Goal: Navigation & Orientation: Find specific page/section

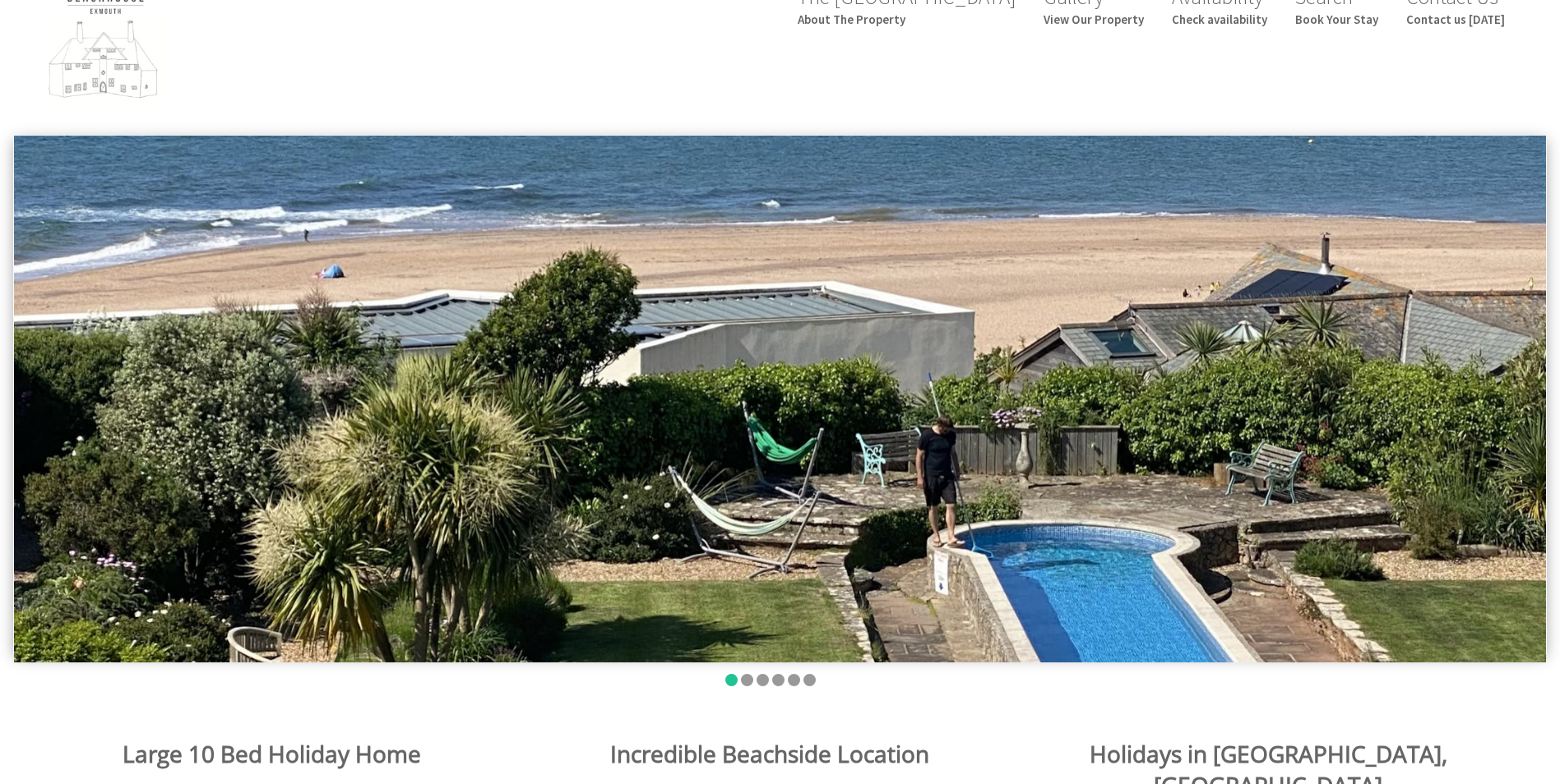
scroll to position [82, 0]
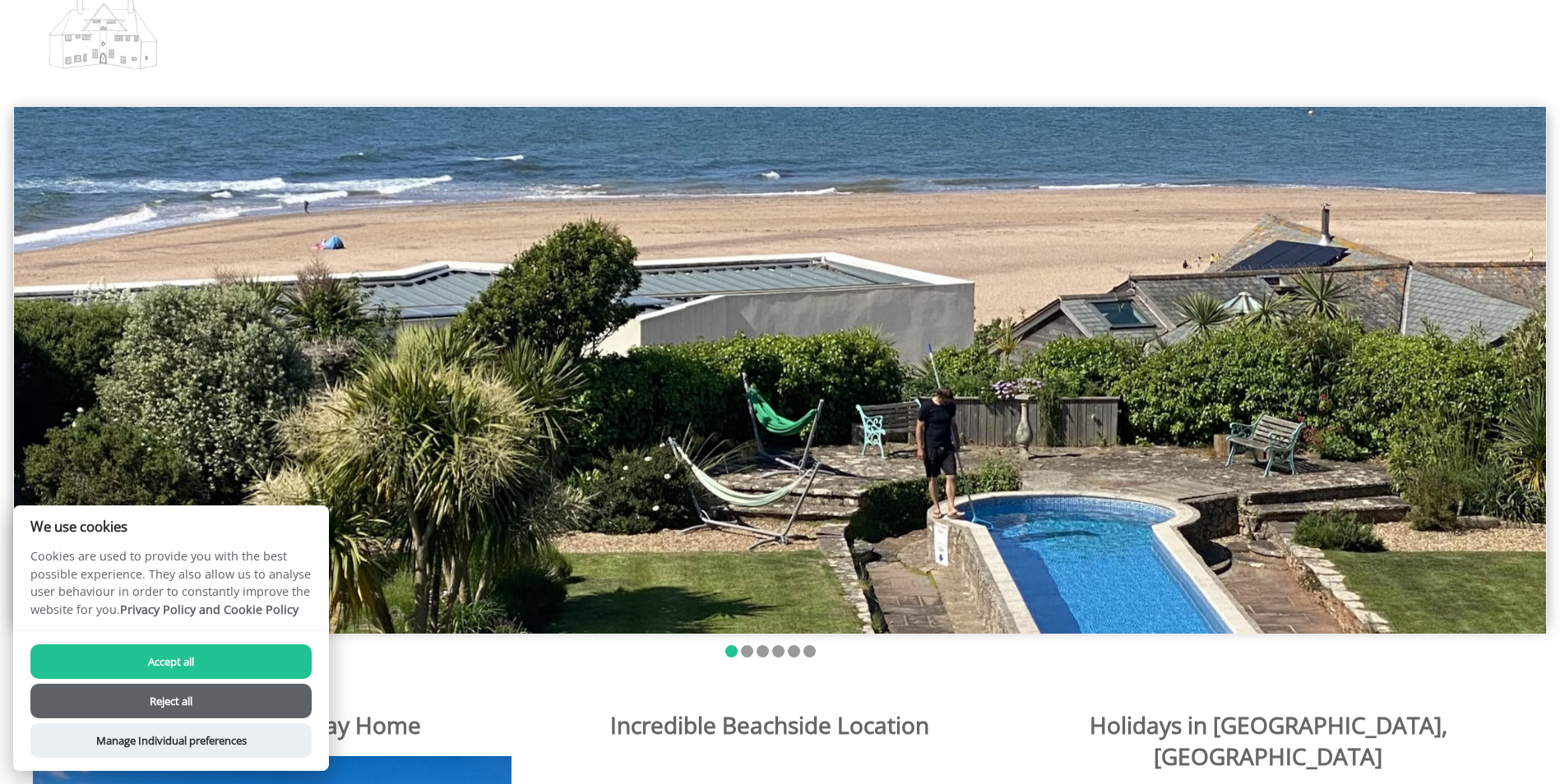
drag, startPoint x: 1051, startPoint y: 369, endPoint x: 597, endPoint y: 375, distance: 454.0
click at [701, 375] on img at bounding box center [780, 369] width 1533 height 526
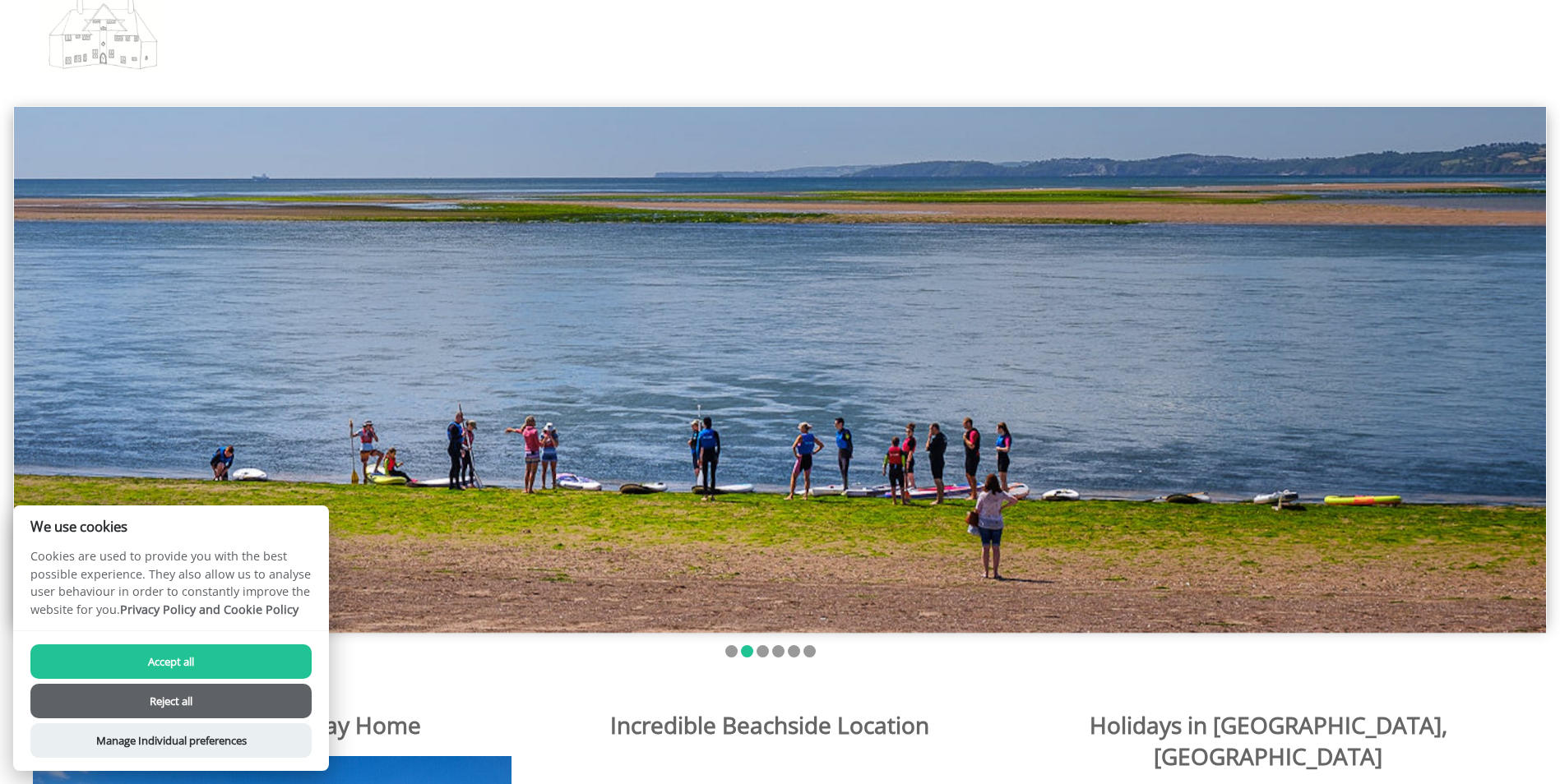
click at [245, 661] on button "Accept all" at bounding box center [171, 662] width 281 height 34
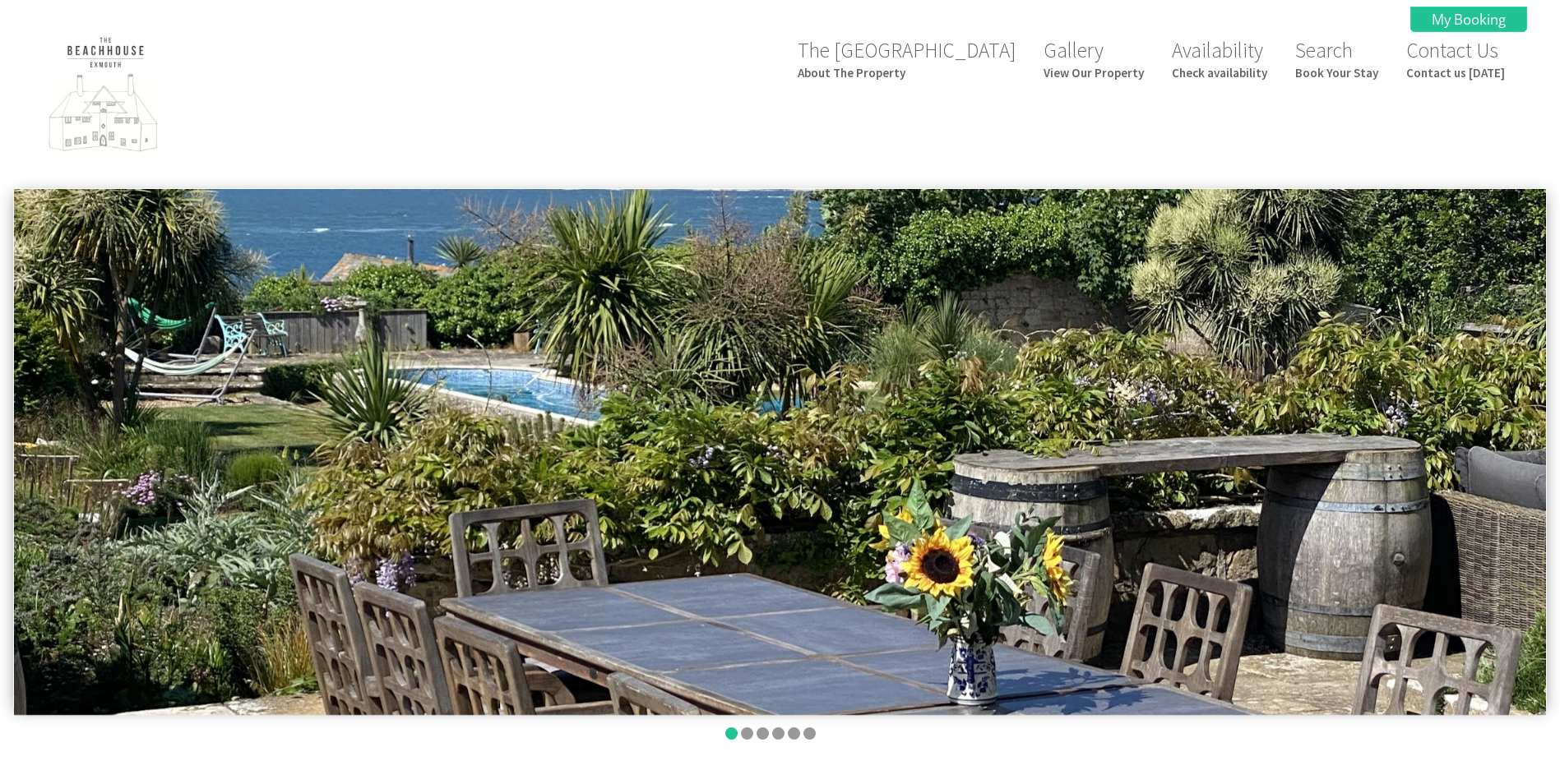
scroll to position [82, 0]
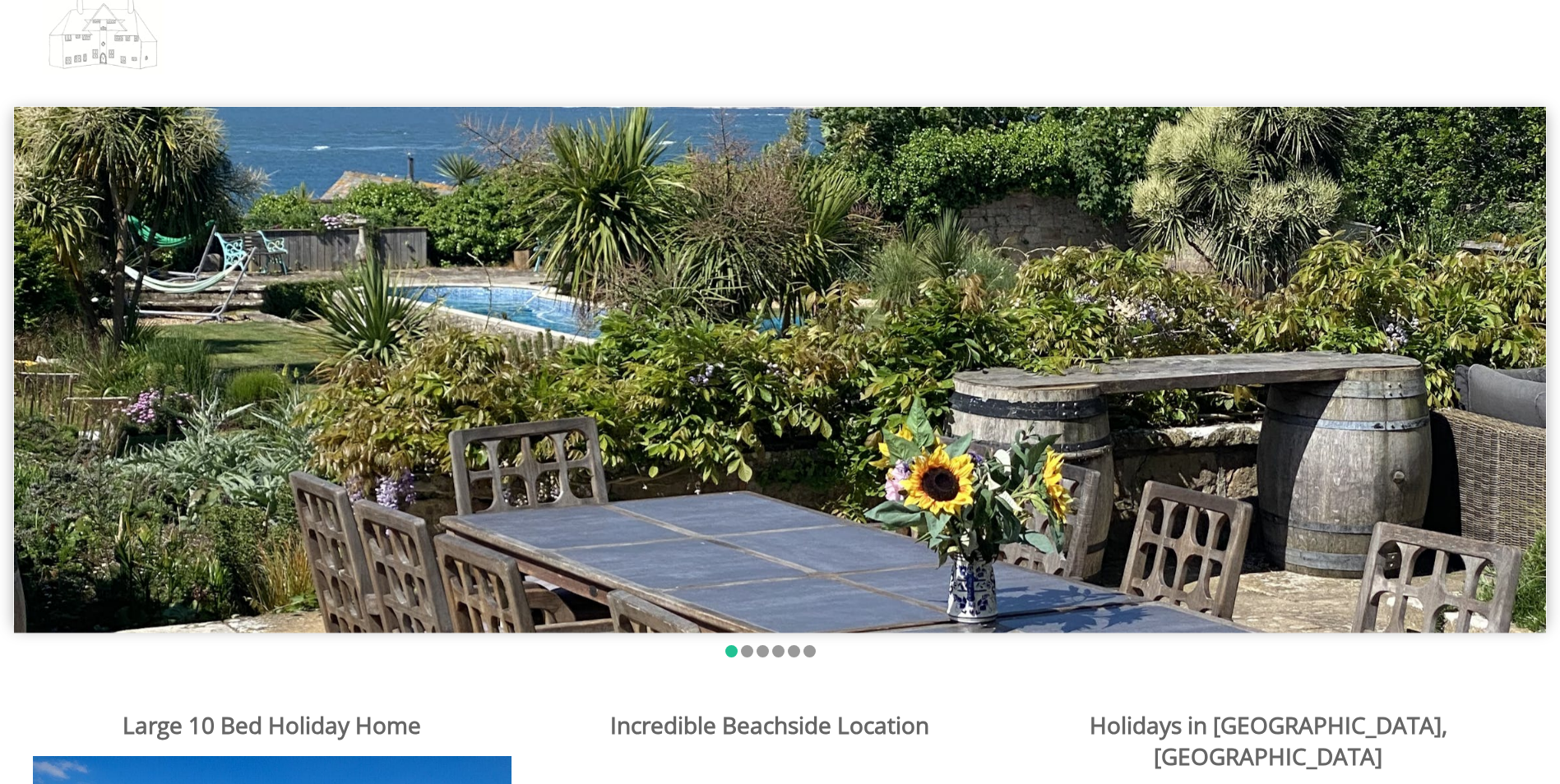
click at [1090, 359] on img at bounding box center [780, 369] width 1533 height 526
drag, startPoint x: 1140, startPoint y: 347, endPoint x: 508, endPoint y: 347, distance: 632.0
click at [544, 347] on img at bounding box center [780, 369] width 1533 height 526
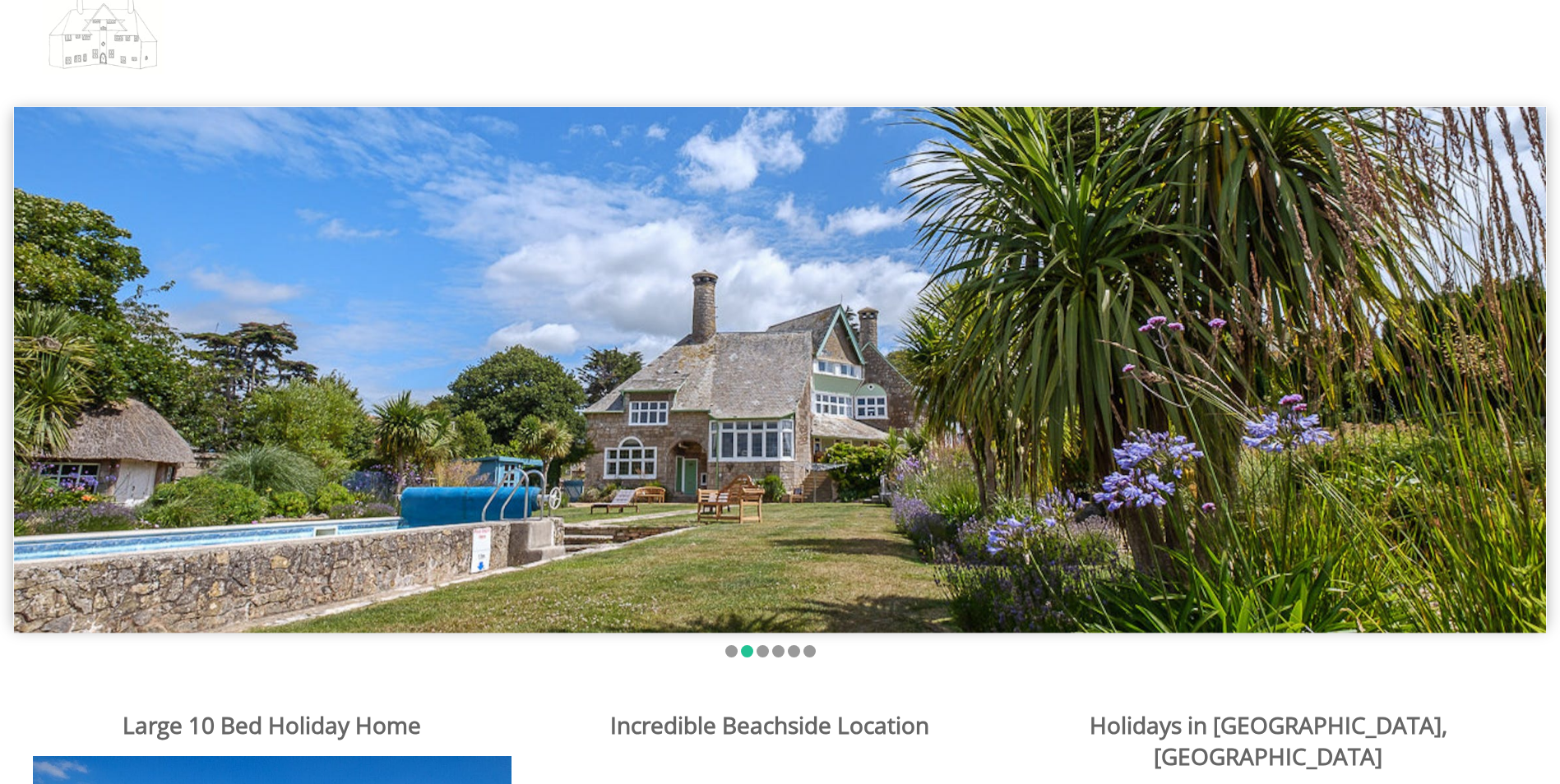
drag, startPoint x: 1077, startPoint y: 351, endPoint x: 568, endPoint y: 355, distance: 509.0
click at [588, 355] on img at bounding box center [780, 369] width 1533 height 526
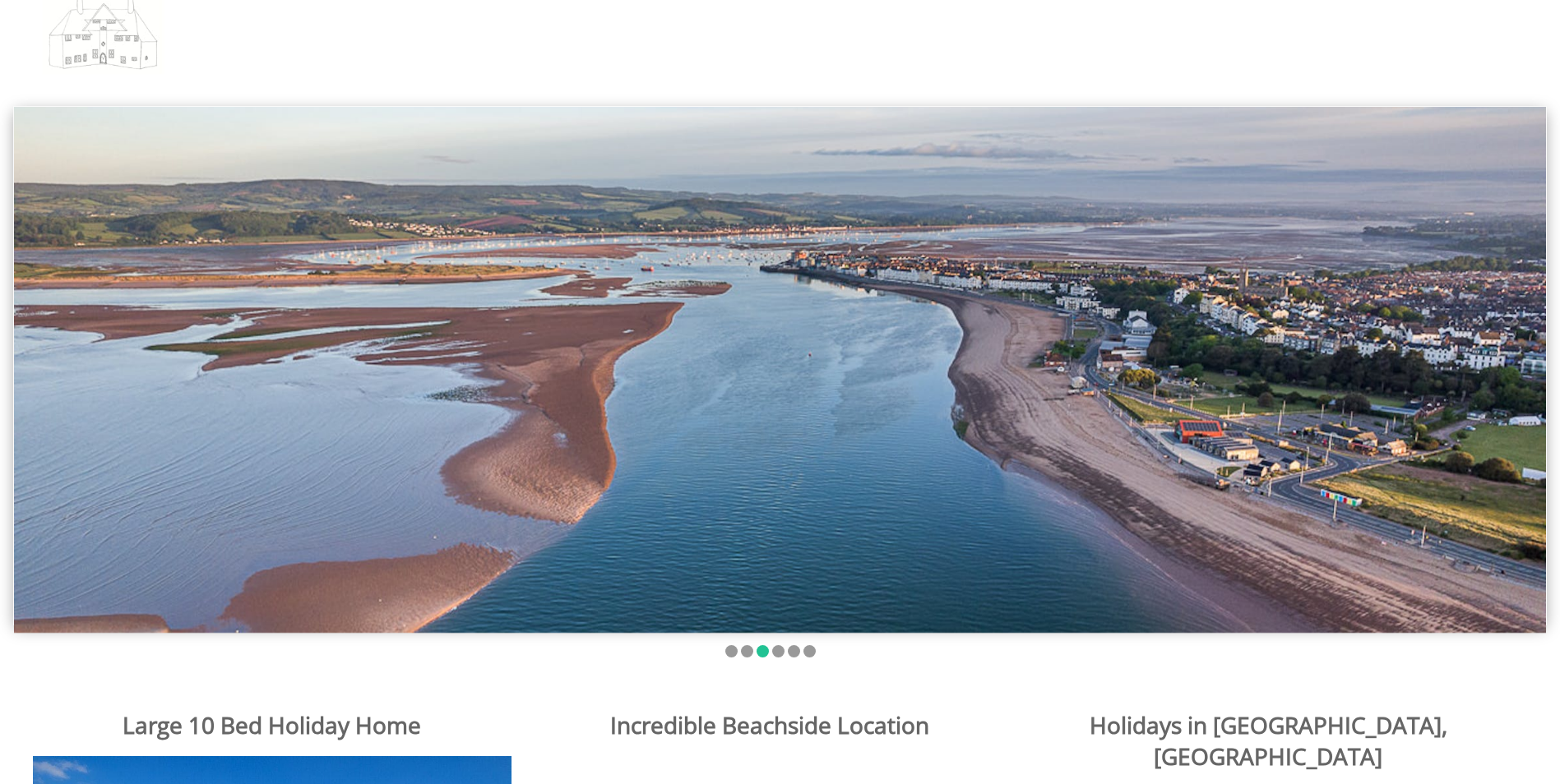
drag, startPoint x: 1105, startPoint y: 310, endPoint x: 707, endPoint y: 310, distance: 398.0
click at [768, 310] on img at bounding box center [780, 369] width 1533 height 526
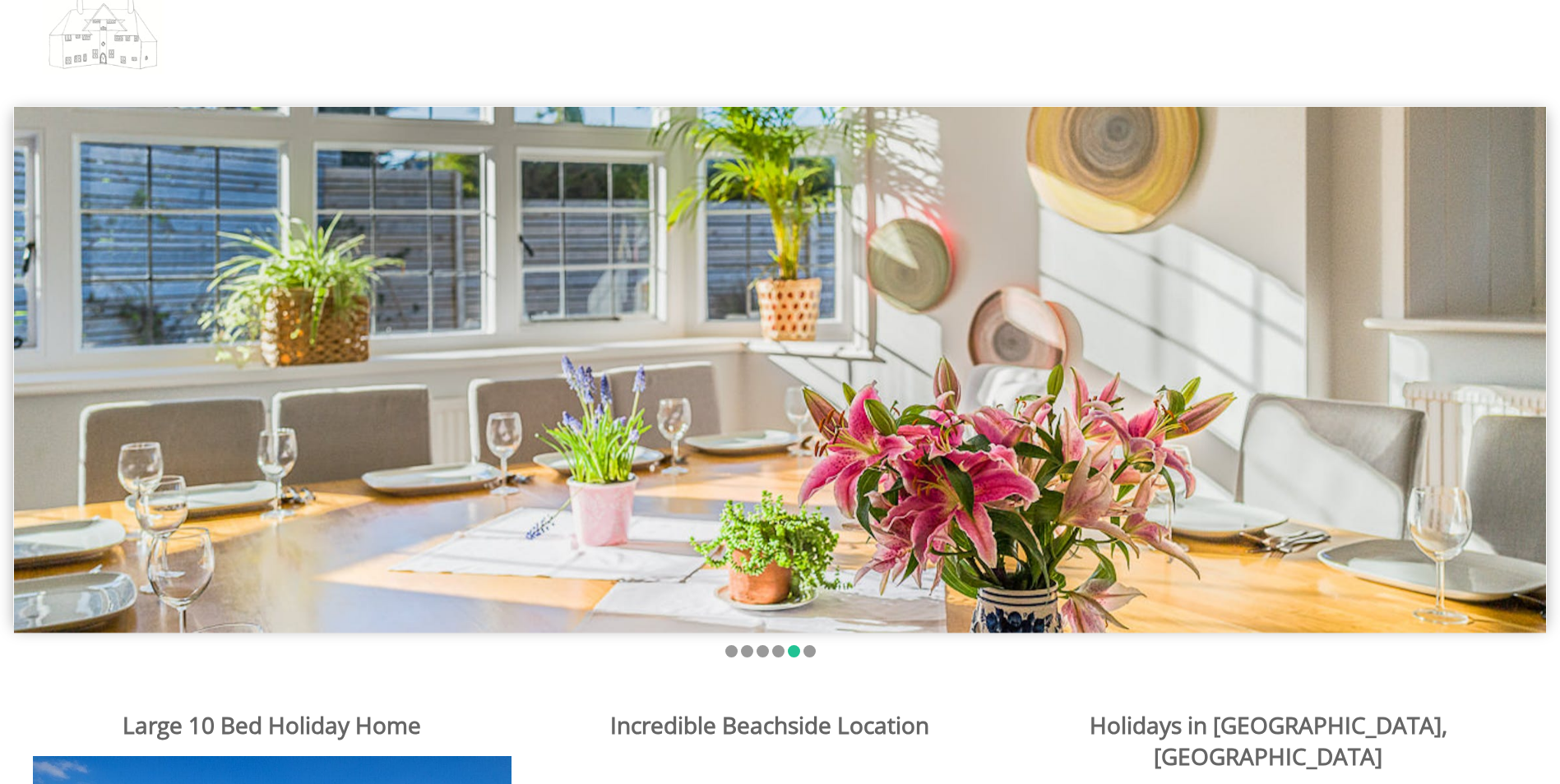
drag, startPoint x: 317, startPoint y: 390, endPoint x: 1079, endPoint y: 387, distance: 762.0
click at [899, 390] on img at bounding box center [780, 369] width 1533 height 526
drag, startPoint x: 835, startPoint y: 418, endPoint x: 1122, endPoint y: 411, distance: 287.1
click at [1182, 417] on img at bounding box center [780, 369] width 1533 height 526
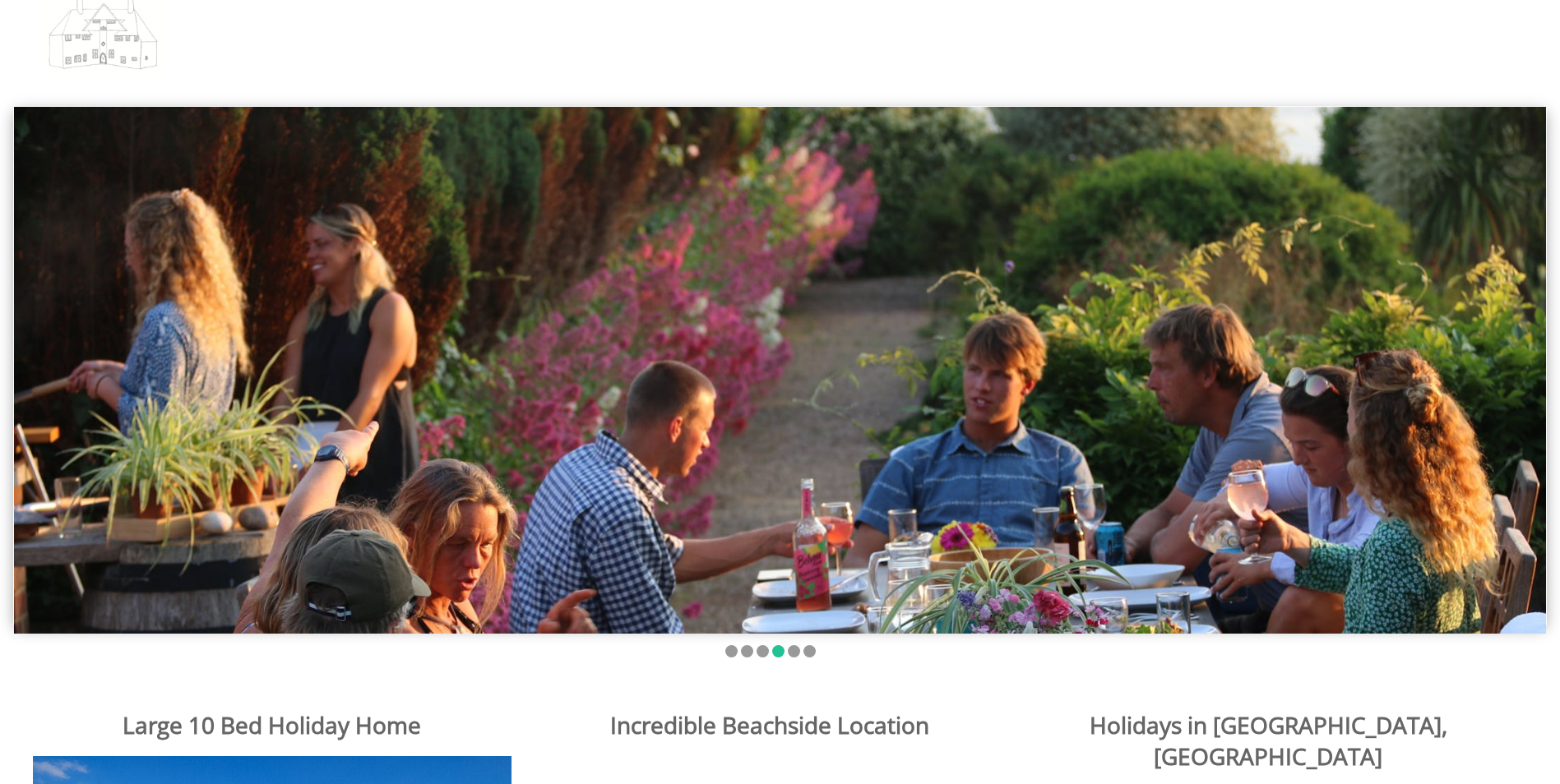
drag, startPoint x: 860, startPoint y: 362, endPoint x: 691, endPoint y: 364, distance: 169.0
click at [710, 364] on img at bounding box center [780, 369] width 1533 height 526
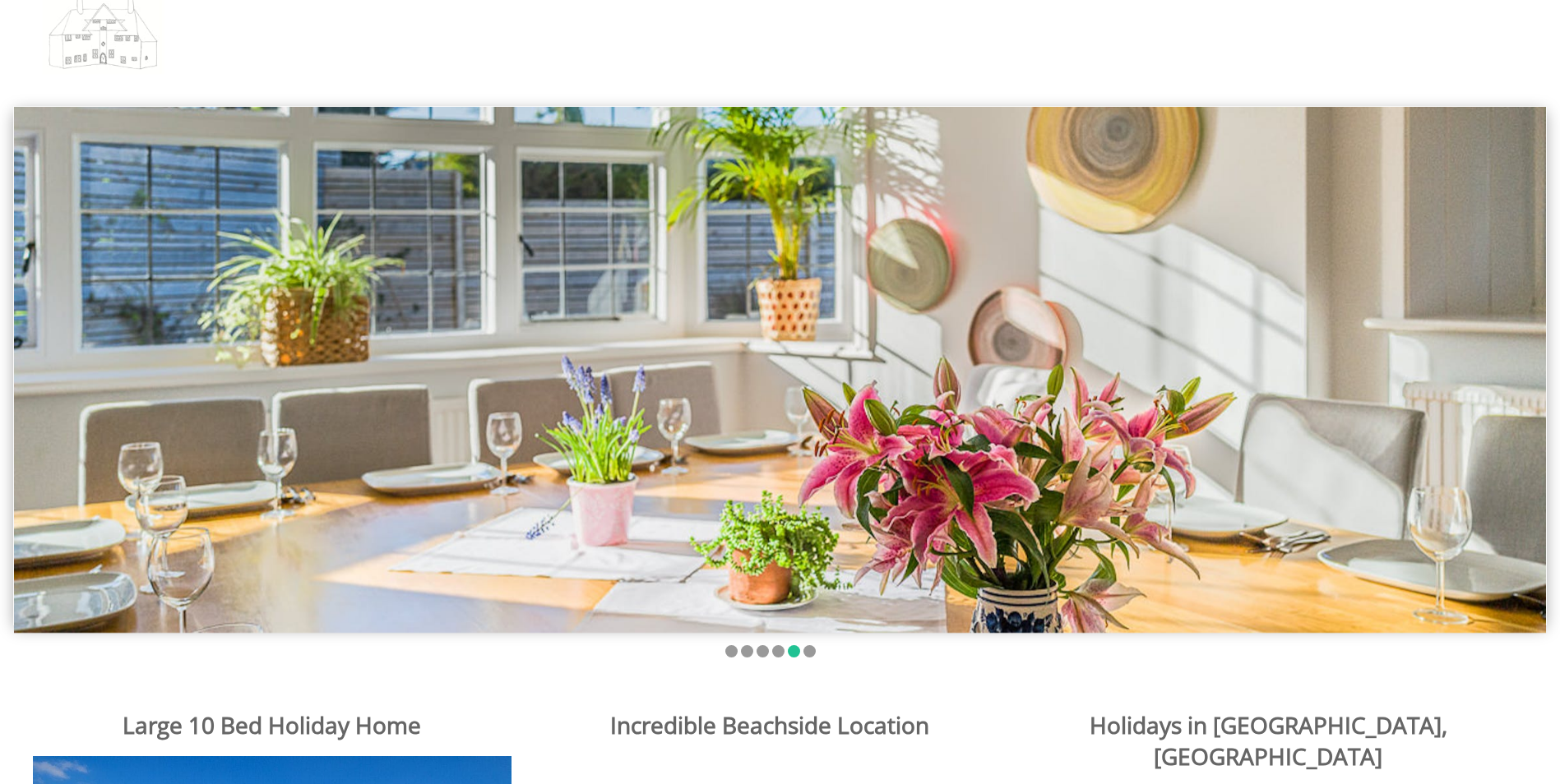
drag, startPoint x: 918, startPoint y: 361, endPoint x: 1259, endPoint y: 355, distance: 341.1
click at [1258, 356] on img at bounding box center [780, 369] width 1533 height 526
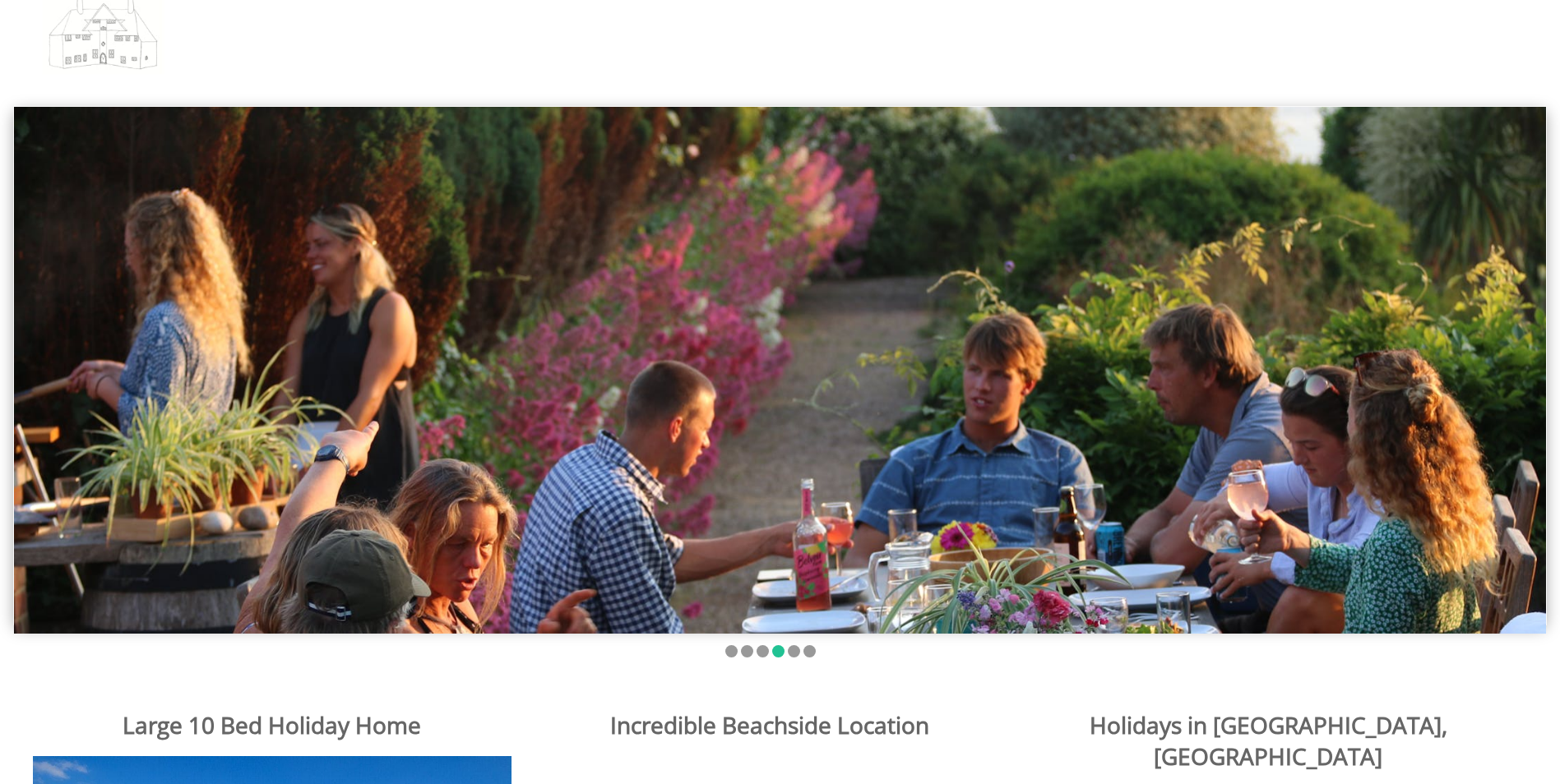
drag, startPoint x: 1069, startPoint y: 351, endPoint x: 783, endPoint y: 352, distance: 286.0
click at [783, 352] on img at bounding box center [780, 369] width 1533 height 526
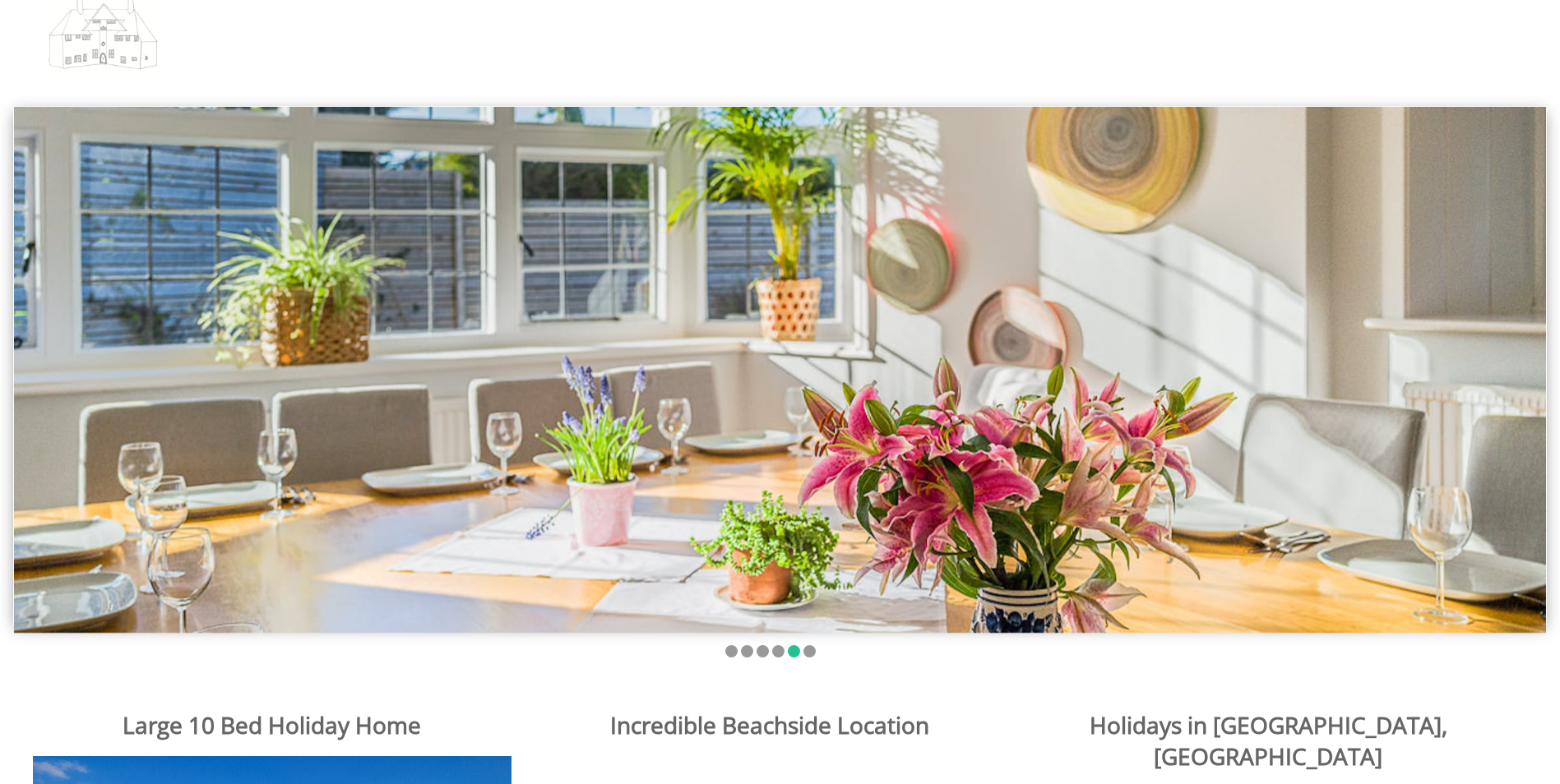
drag, startPoint x: 1152, startPoint y: 345, endPoint x: 875, endPoint y: 344, distance: 277.0
click at [881, 345] on img at bounding box center [780, 369] width 1533 height 526
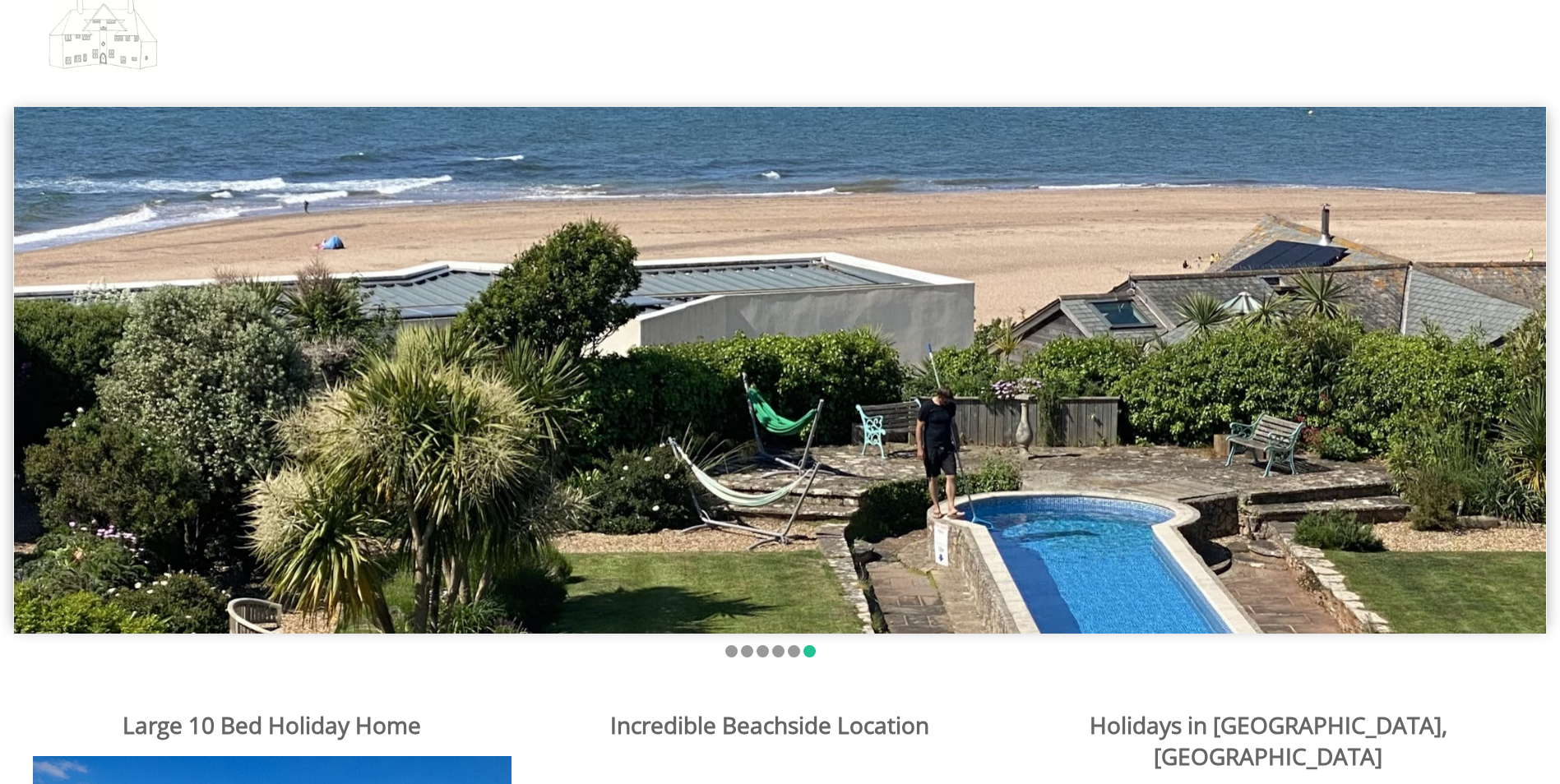
drag, startPoint x: 1144, startPoint y: 338, endPoint x: 804, endPoint y: 353, distance: 340.3
click at [830, 353] on img at bounding box center [780, 369] width 1533 height 526
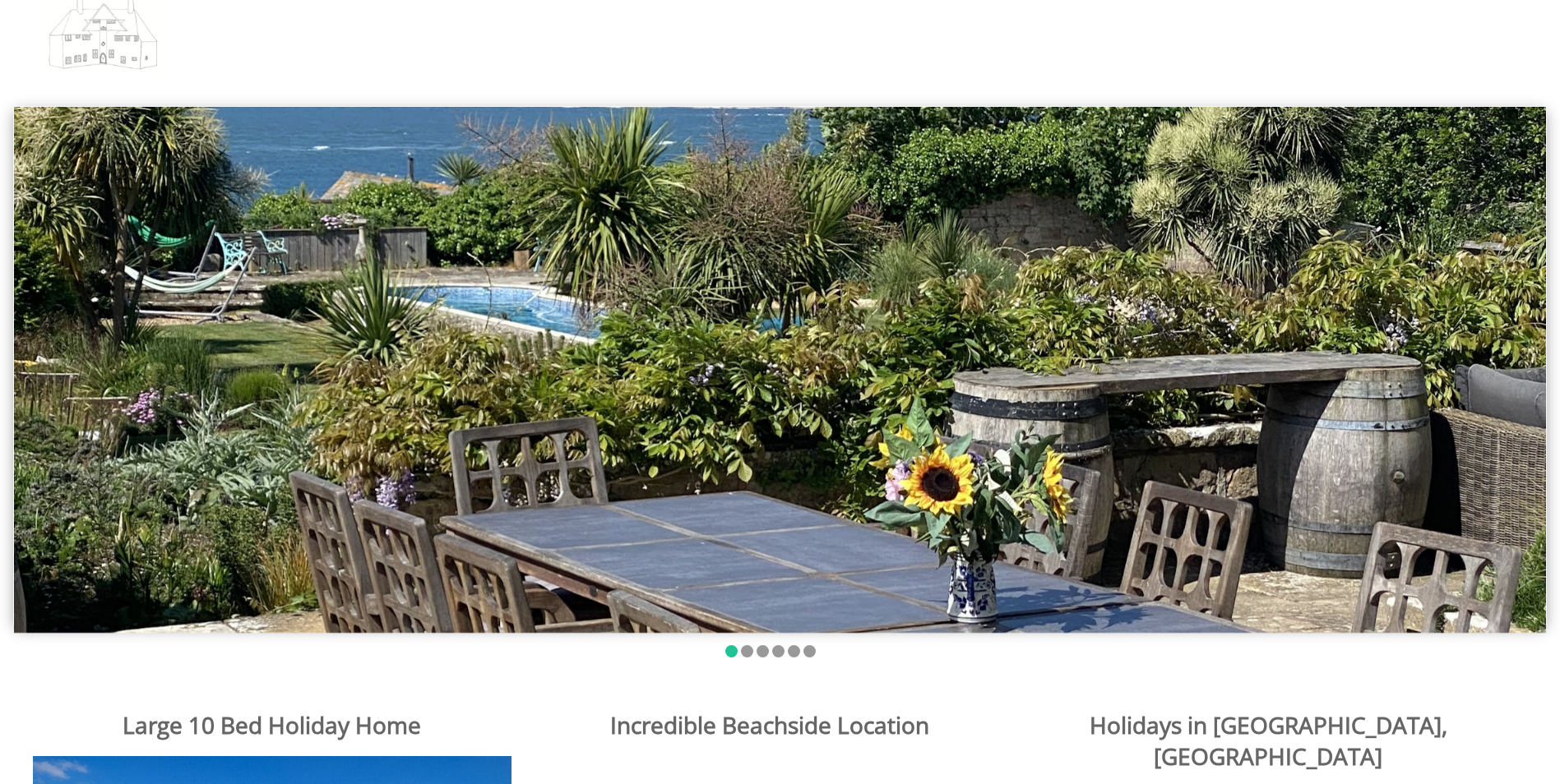
drag, startPoint x: 1084, startPoint y: 343, endPoint x: 869, endPoint y: 343, distance: 215.0
click at [878, 343] on img at bounding box center [780, 369] width 1533 height 526
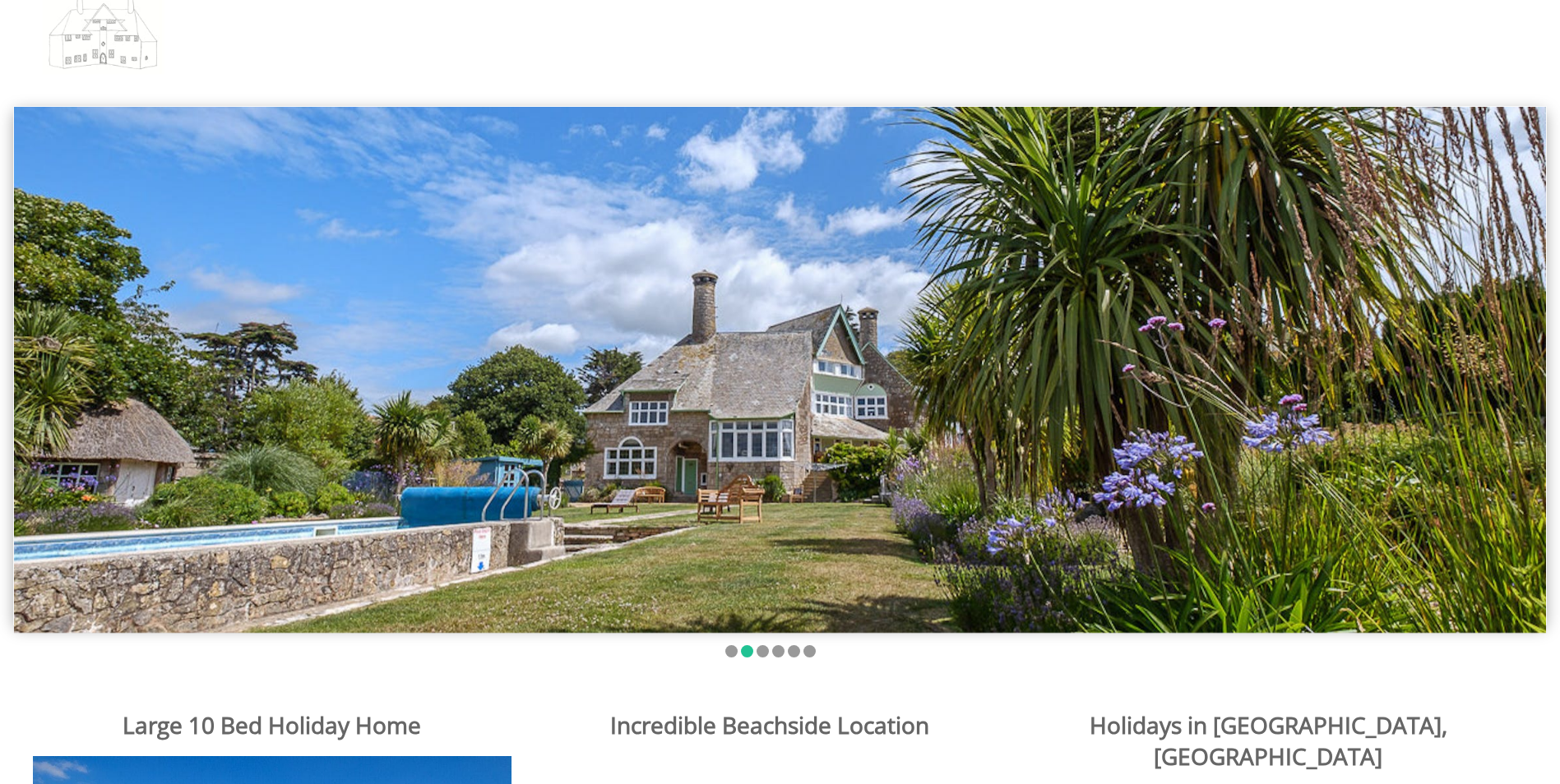
drag, startPoint x: 1046, startPoint y: 333, endPoint x: 831, endPoint y: 337, distance: 215.0
click at [890, 337] on img at bounding box center [780, 369] width 1533 height 526
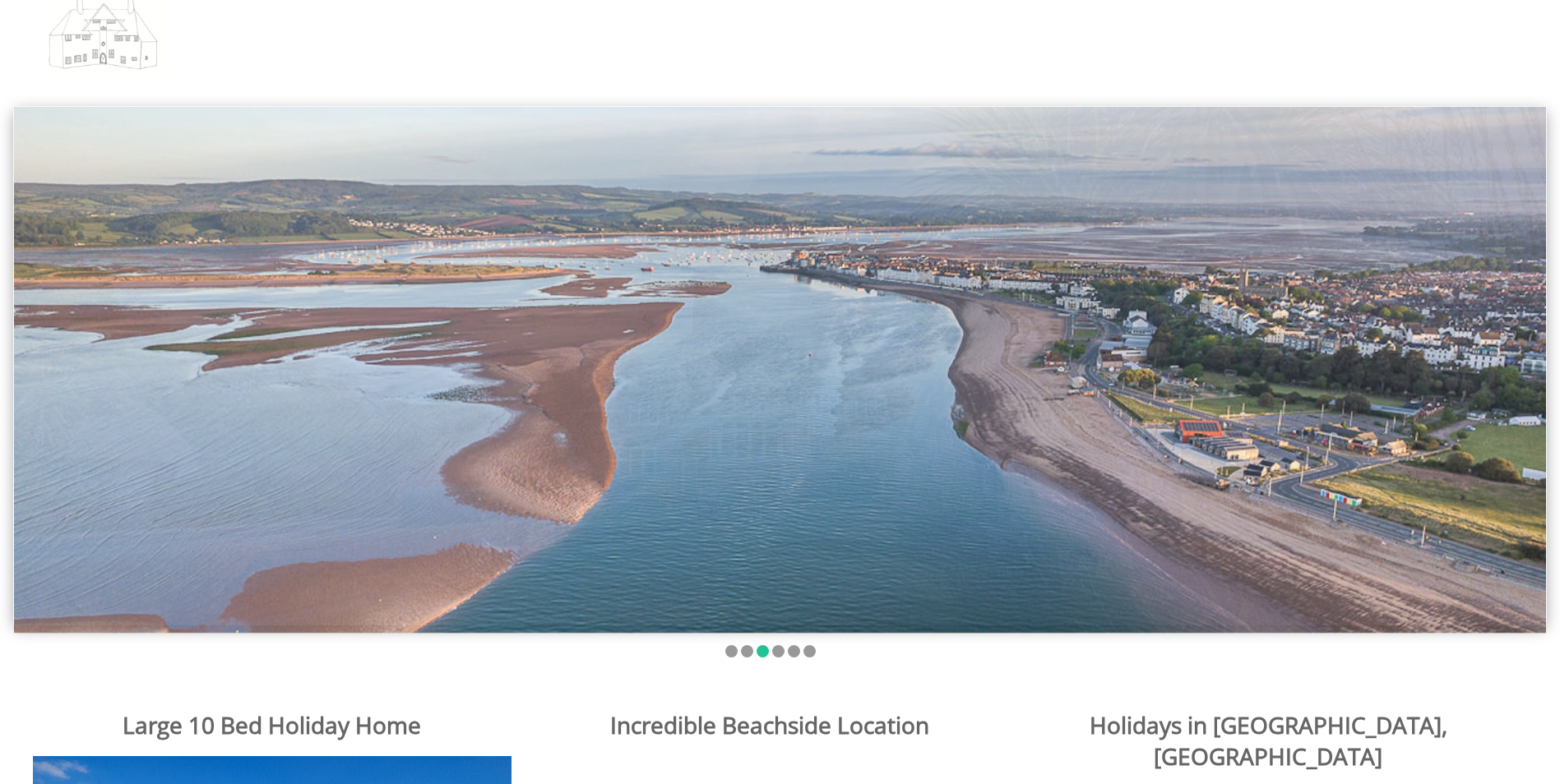
drag, startPoint x: 838, startPoint y: 354, endPoint x: 609, endPoint y: 363, distance: 229.2
click at [667, 363] on img at bounding box center [780, 369] width 1533 height 526
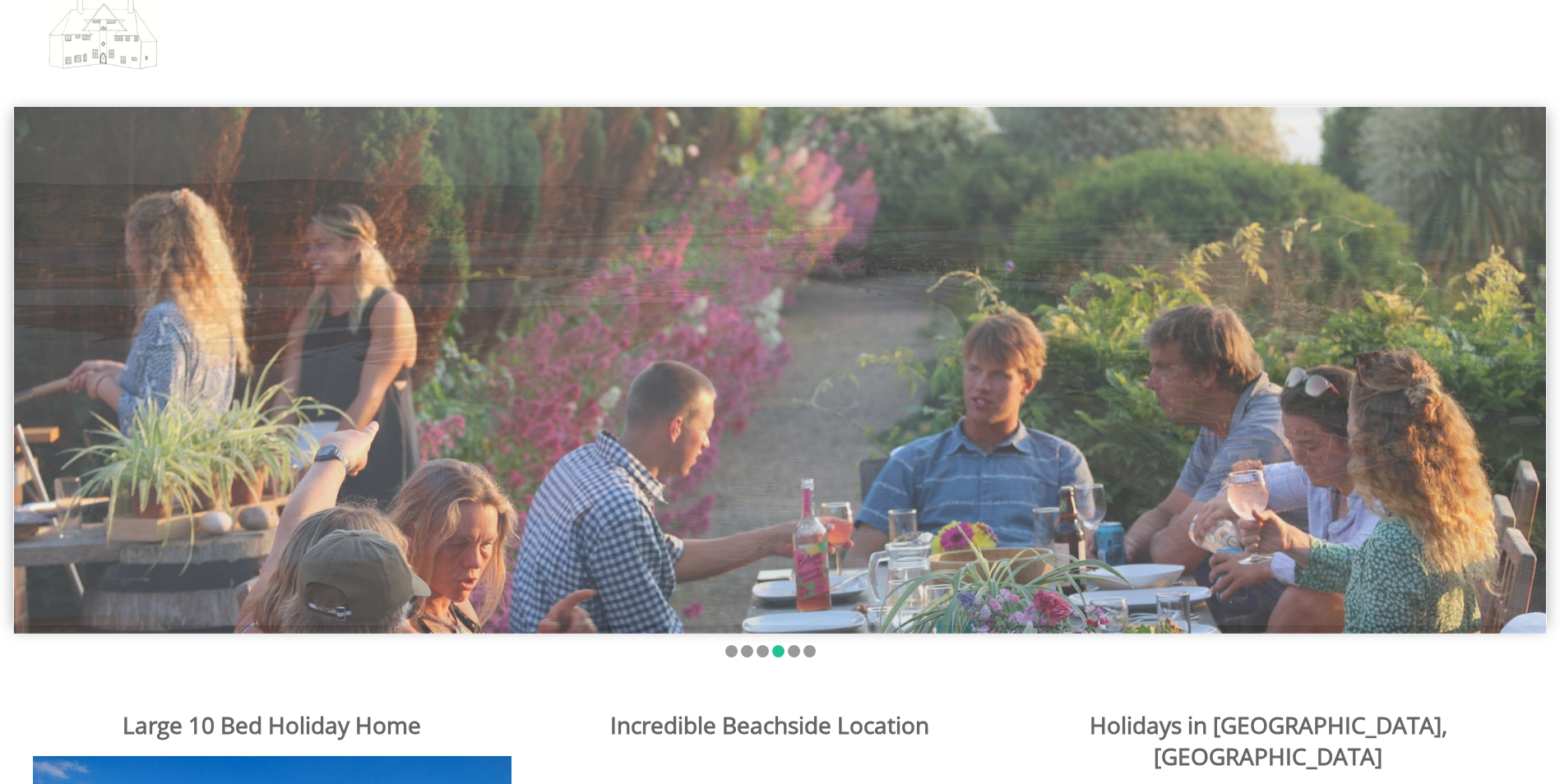
click at [644, 374] on img at bounding box center [780, 369] width 1533 height 526
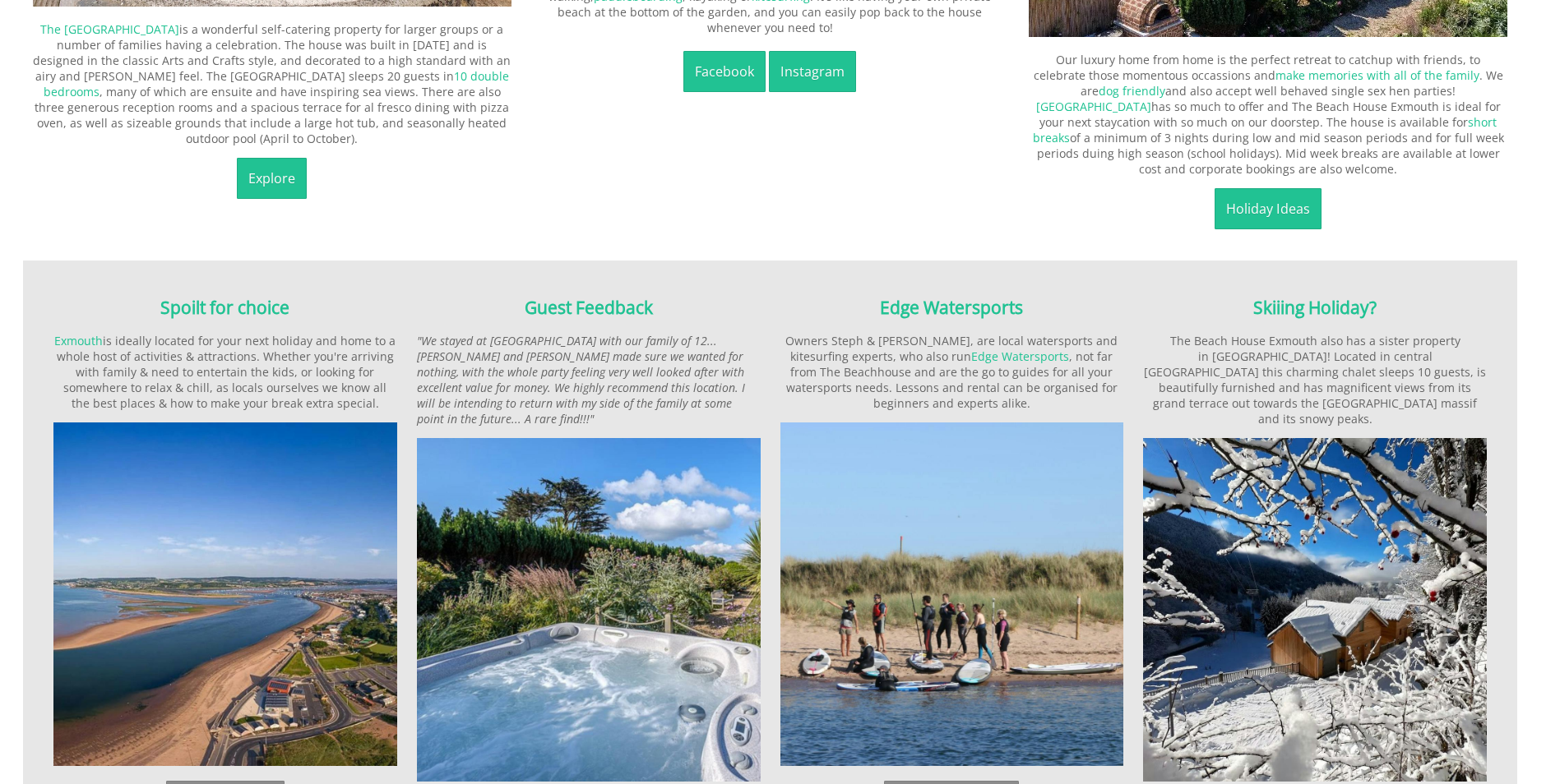
scroll to position [1233, 0]
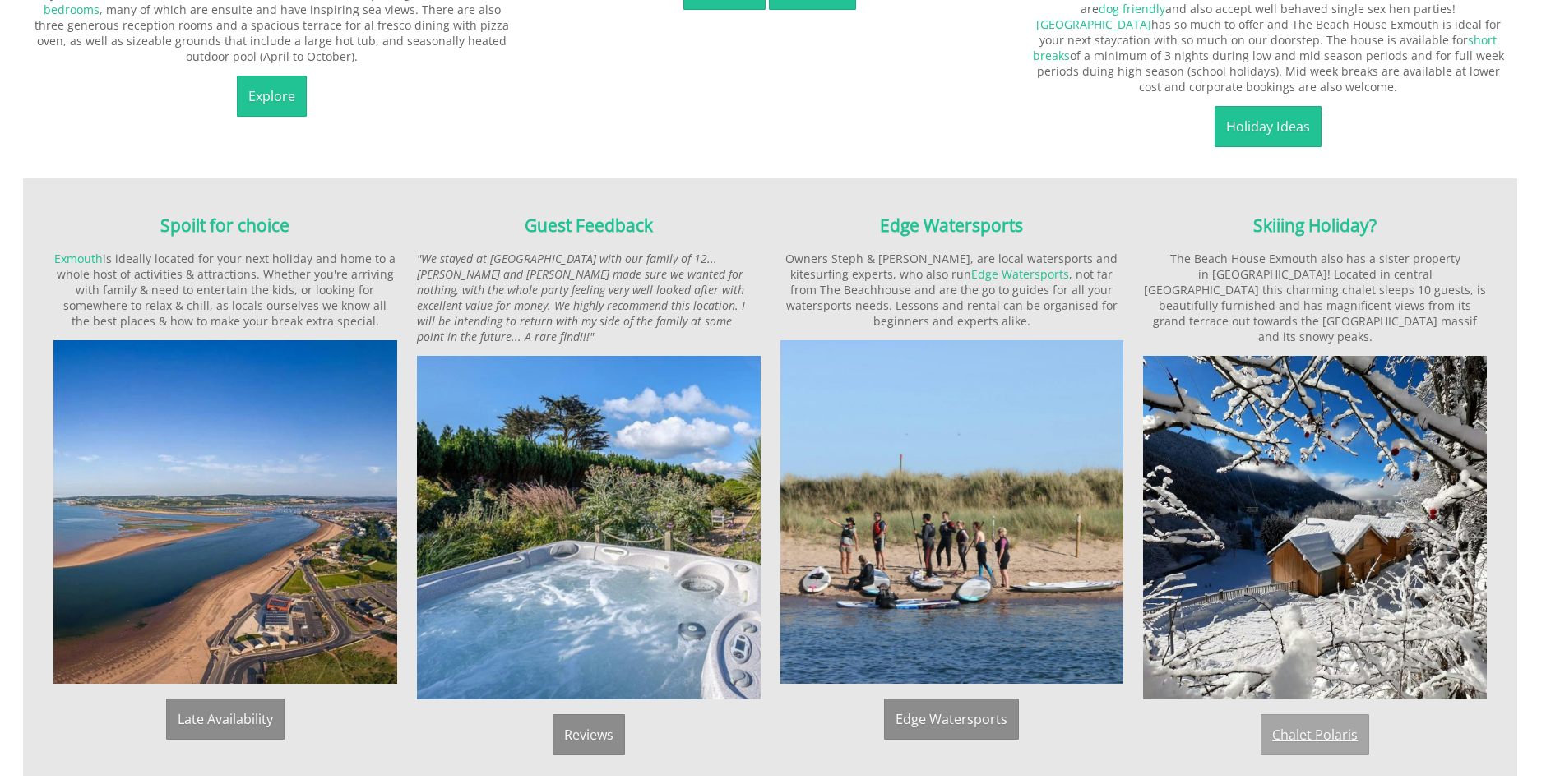
click at [1319, 714] on link "Chalet Polaris" at bounding box center [1315, 735] width 109 height 41
